Goal: Task Accomplishment & Management: Manage account settings

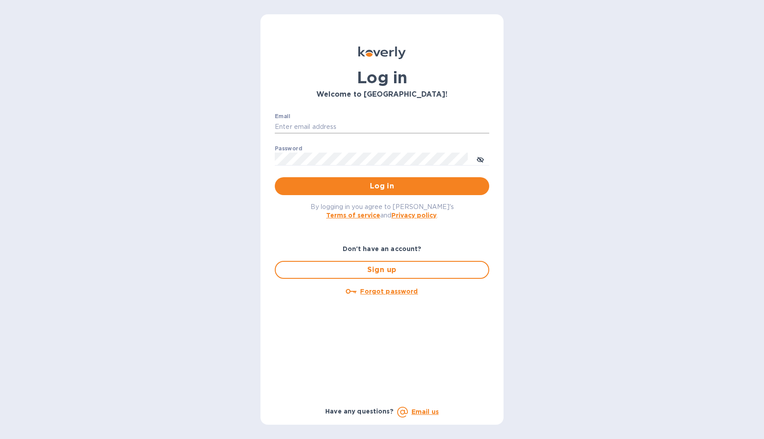
click at [323, 123] on input "Email" at bounding box center [382, 126] width 215 height 13
type input "[EMAIL_ADDRESS][DOMAIN_NAME]"
click at [275, 177] on button "Log in" at bounding box center [382, 186] width 215 height 18
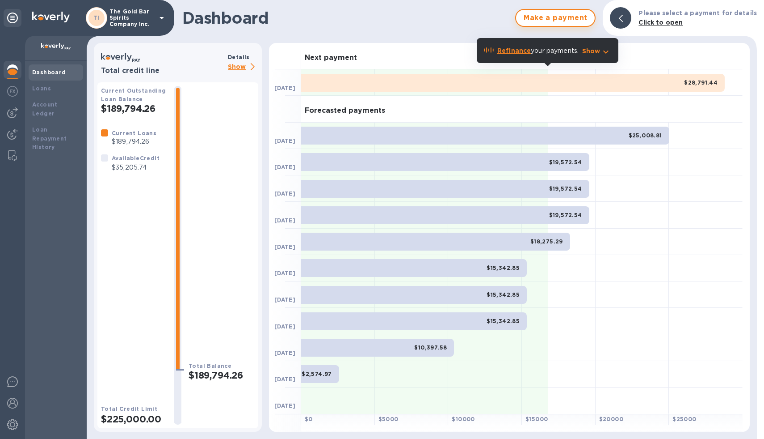
click at [571, 21] on span "Make a payment" at bounding box center [556, 18] width 64 height 11
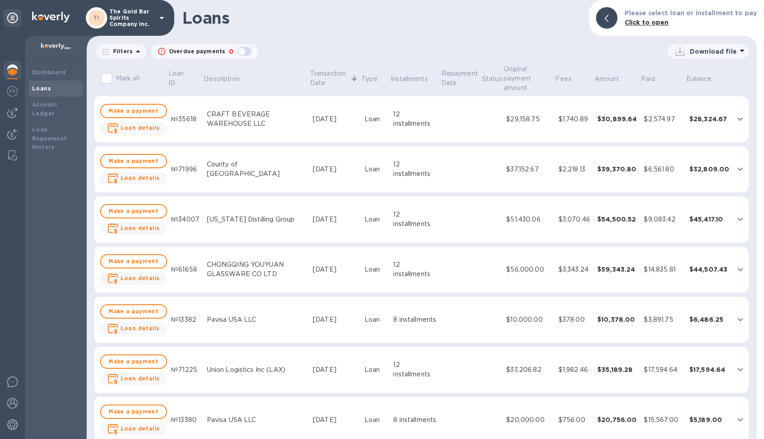
click at [14, 67] on img at bounding box center [12, 69] width 11 height 11
